Goal: Find specific page/section: Find specific page/section

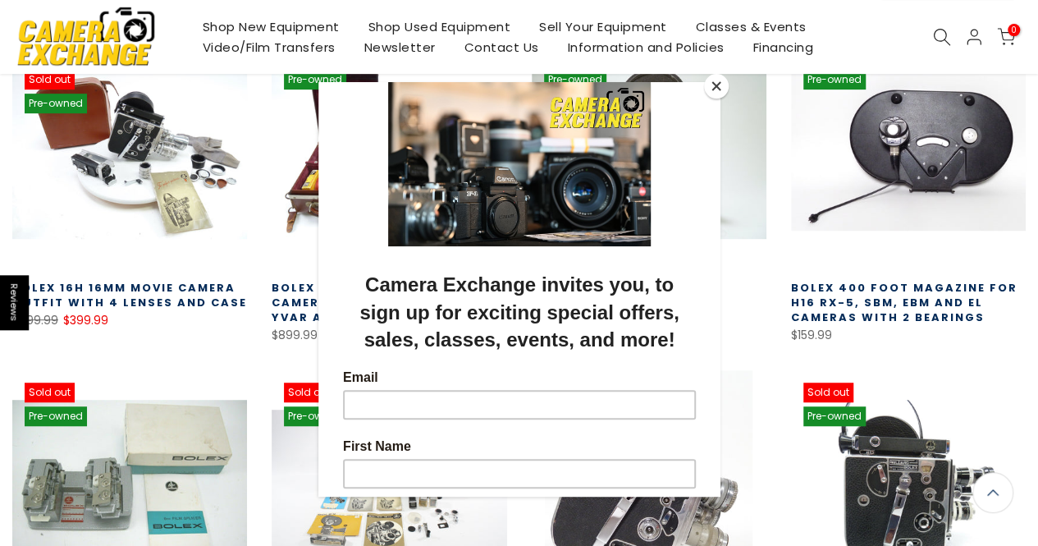
scroll to position [338, 0]
click at [723, 93] on button "Close" at bounding box center [716, 86] width 25 height 25
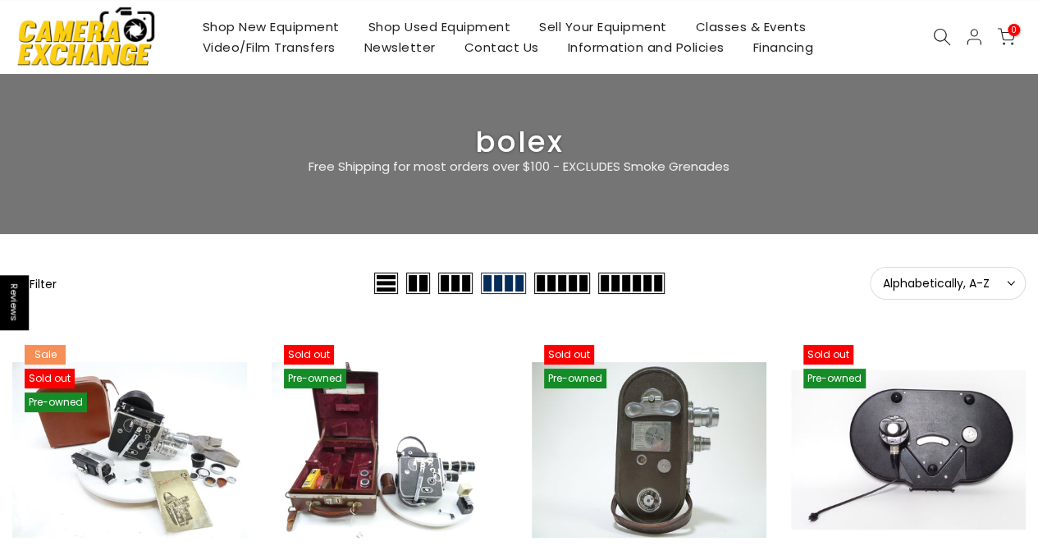
scroll to position [41, 0]
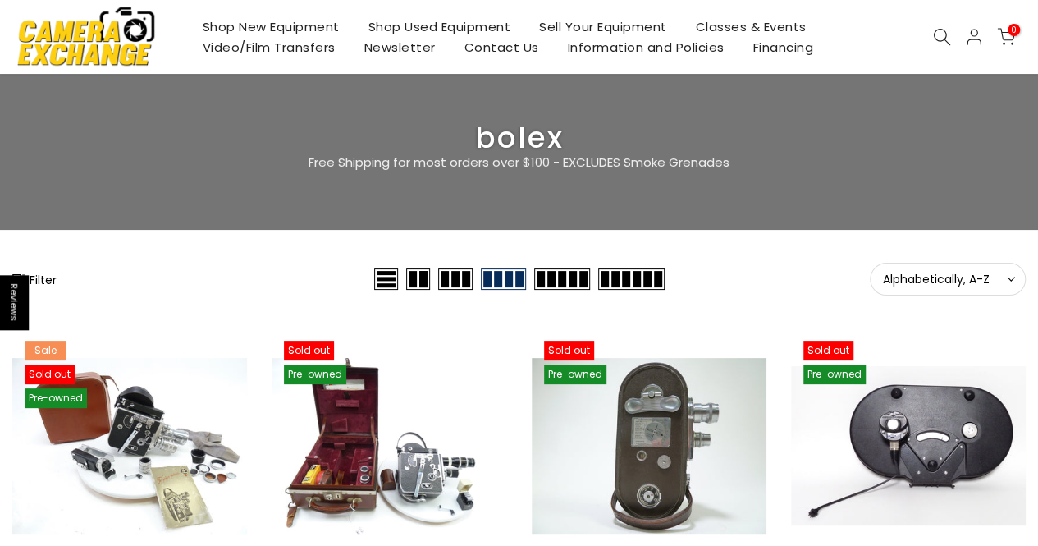
click at [929, 282] on span "Alphabetically, A-Z" at bounding box center [948, 279] width 130 height 15
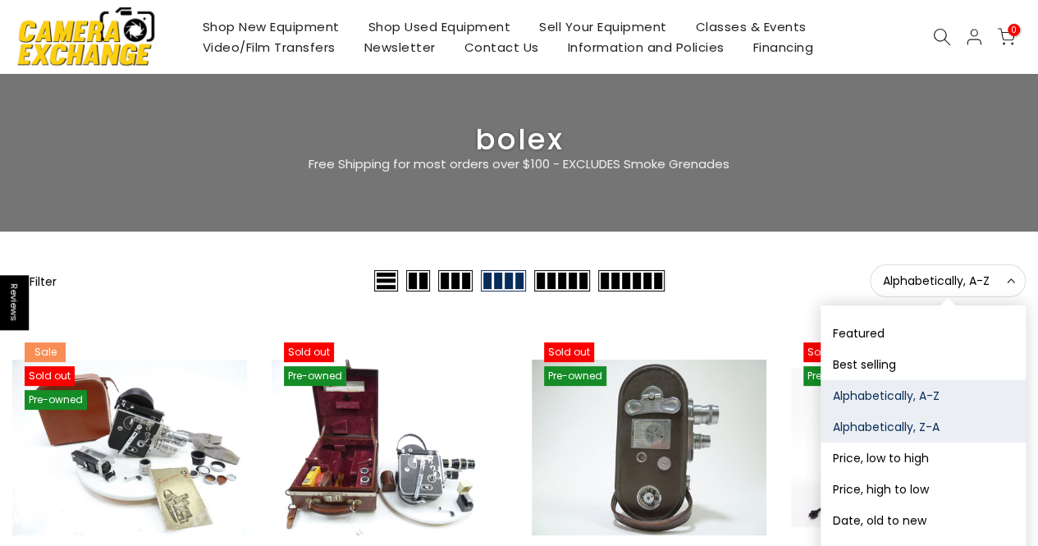
scroll to position [43, 0]
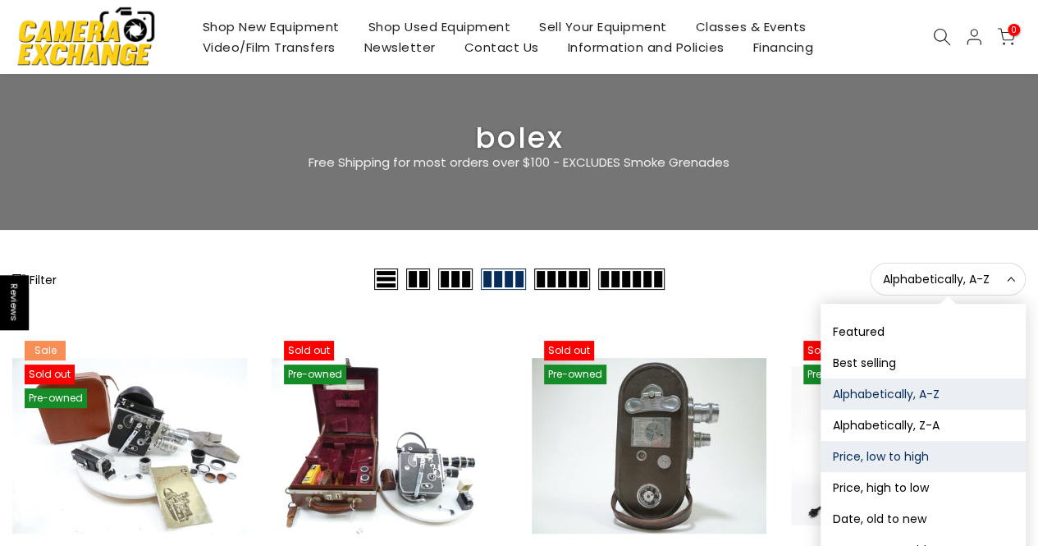
click at [915, 470] on button "Price, low to high" at bounding box center [923, 456] width 205 height 31
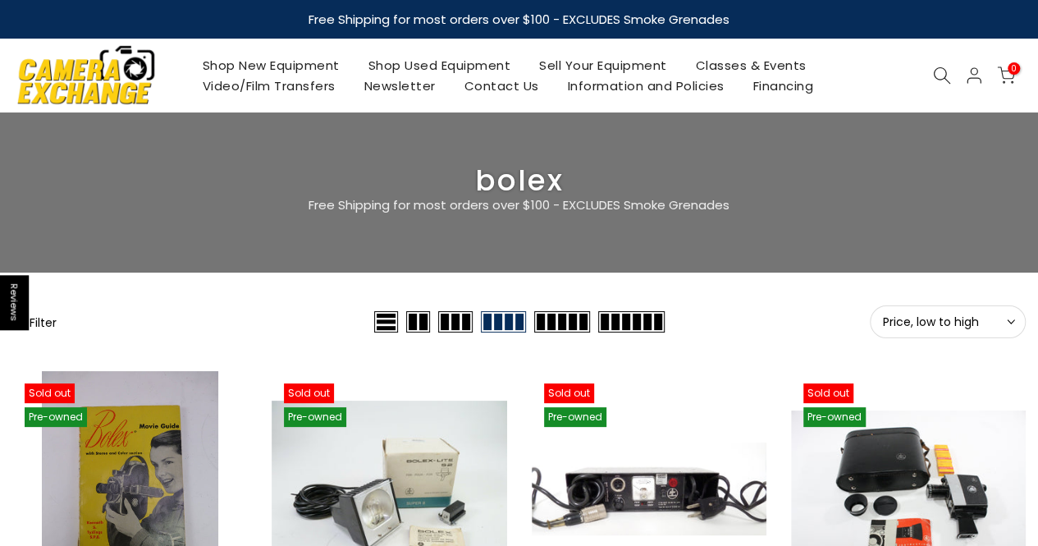
click at [960, 313] on button "Price, low to high Sort" at bounding box center [948, 321] width 156 height 33
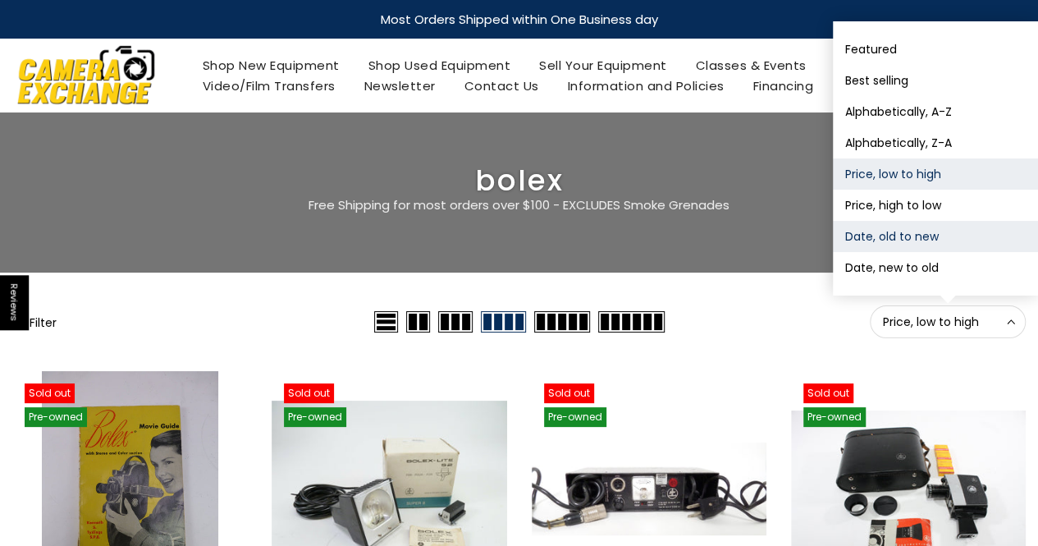
click at [903, 245] on button "Date, old to new" at bounding box center [935, 236] width 205 height 31
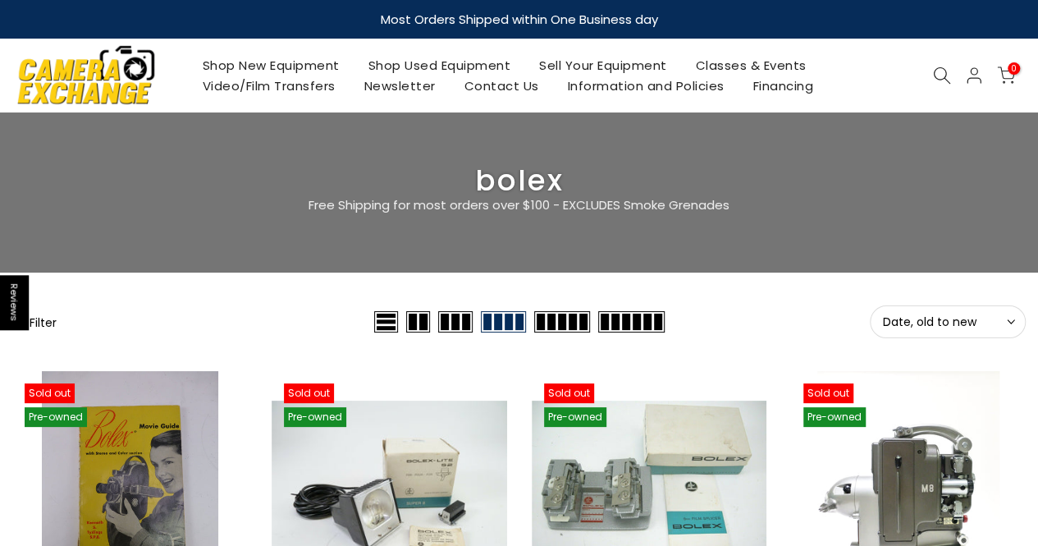
click at [962, 318] on span "Date, old to new" at bounding box center [948, 321] width 130 height 15
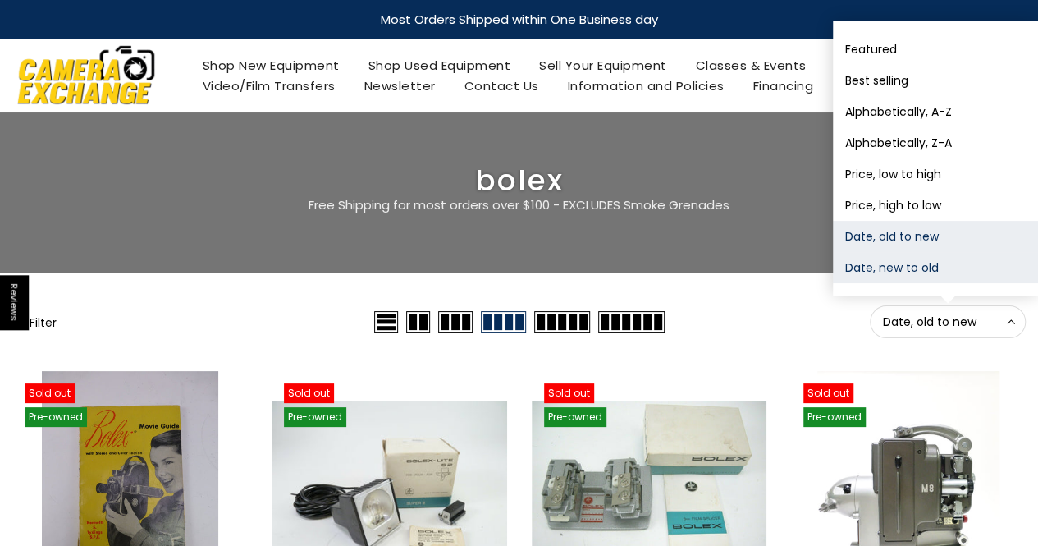
click at [945, 272] on button "Date, new to old" at bounding box center [935, 267] width 205 height 31
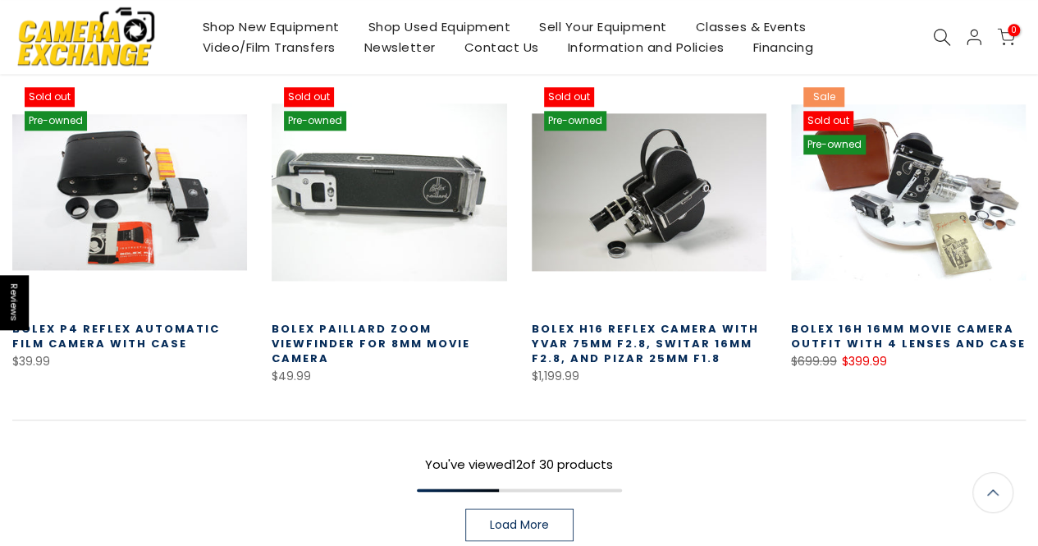
scroll to position [972, 0]
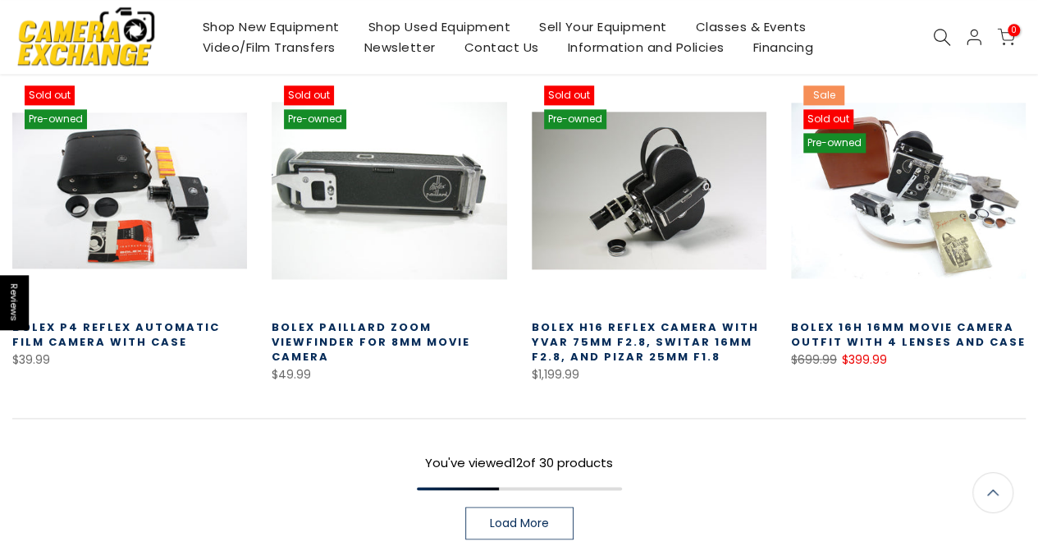
click at [537, 517] on span "Load More" at bounding box center [519, 522] width 59 height 11
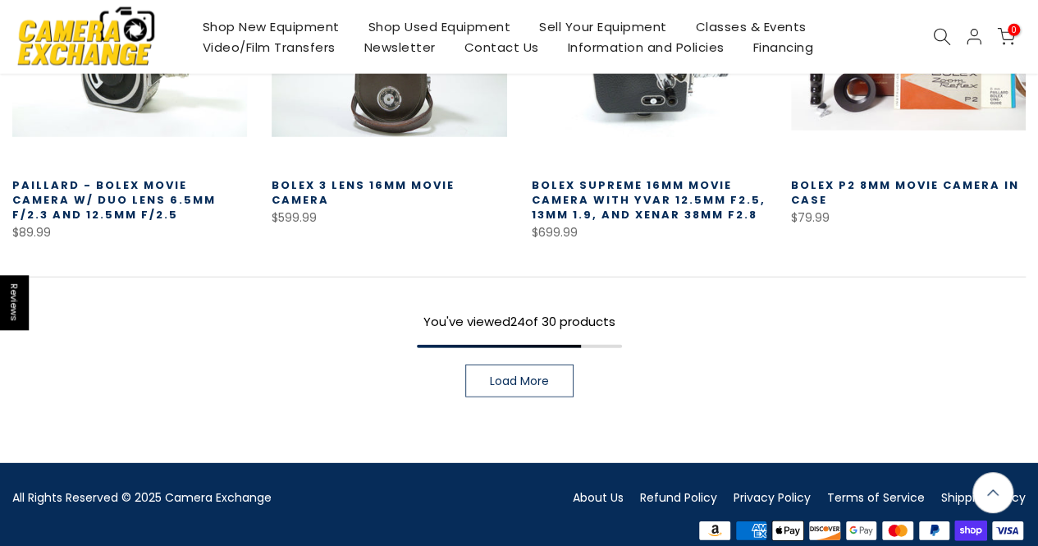
scroll to position [2143, 0]
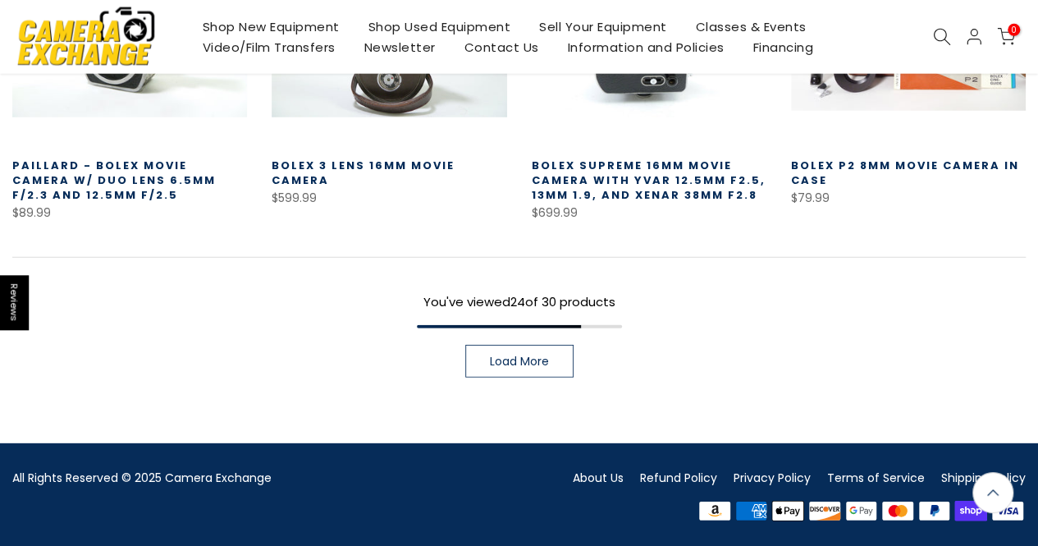
click at [519, 374] on link "Load More" at bounding box center [519, 361] width 108 height 33
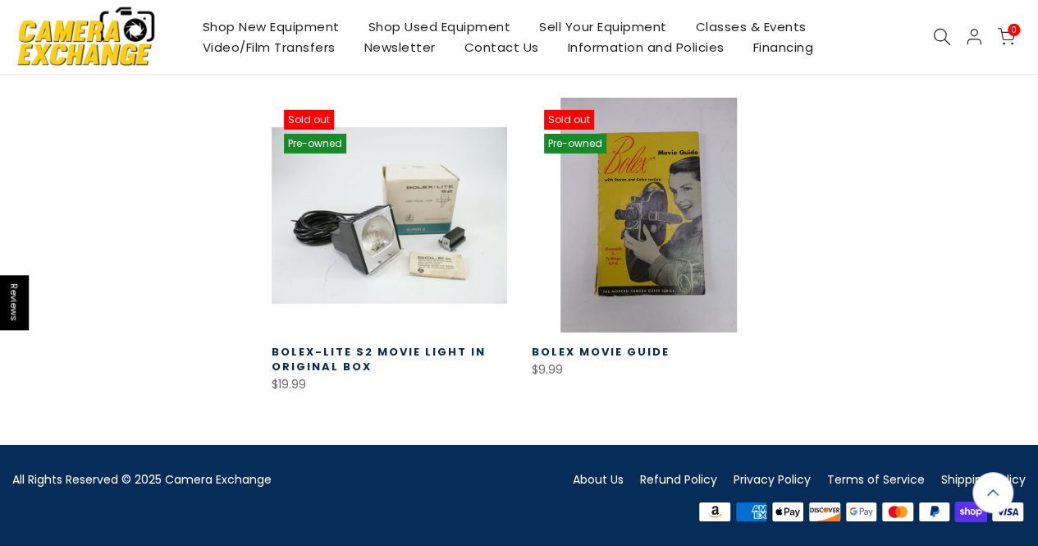
scroll to position [2632, 0]
